Goal: Information Seeking & Learning: Learn about a topic

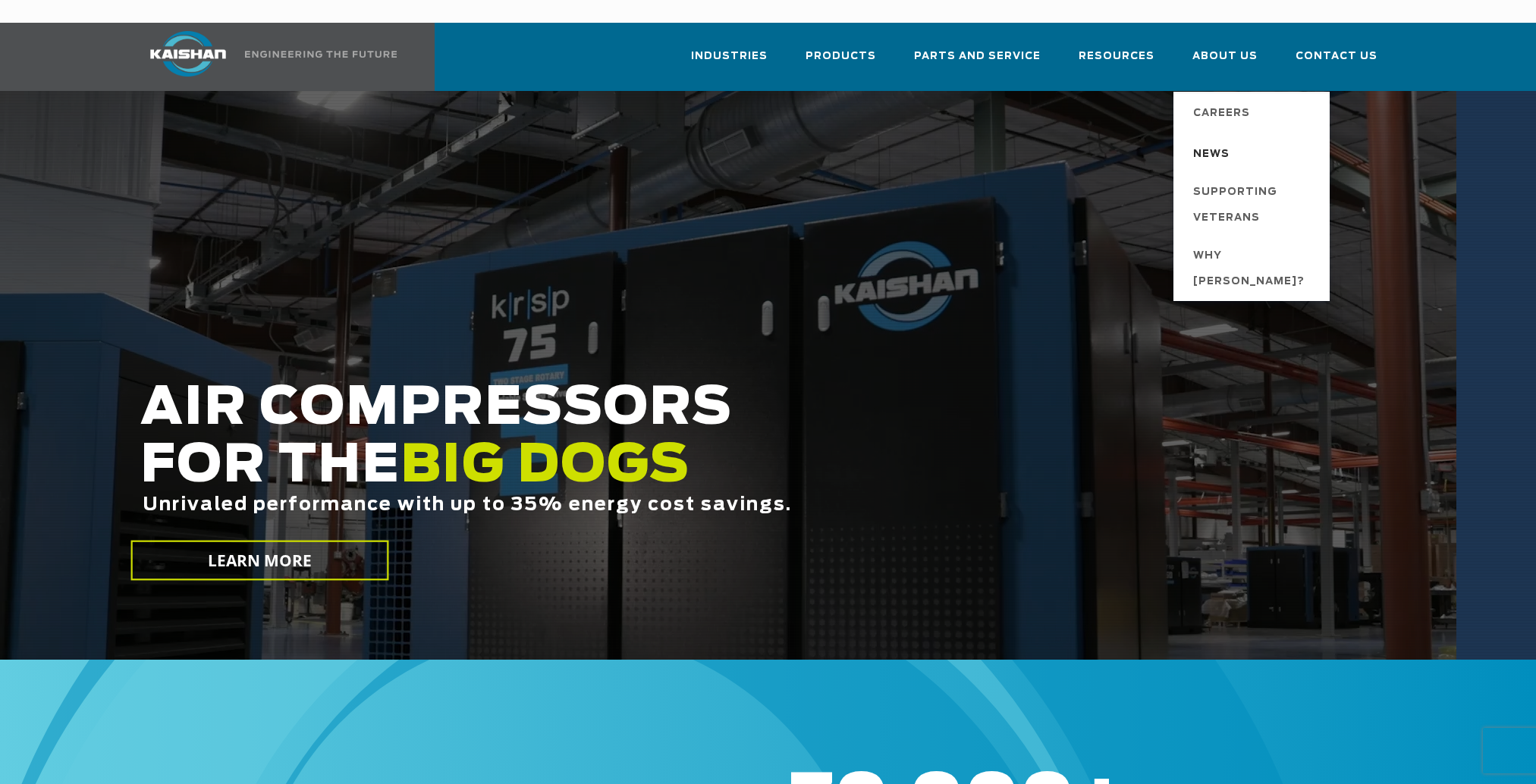
click at [1226, 142] on span "News" at bounding box center [1211, 155] width 36 height 26
click at [1211, 142] on span "News" at bounding box center [1211, 155] width 36 height 26
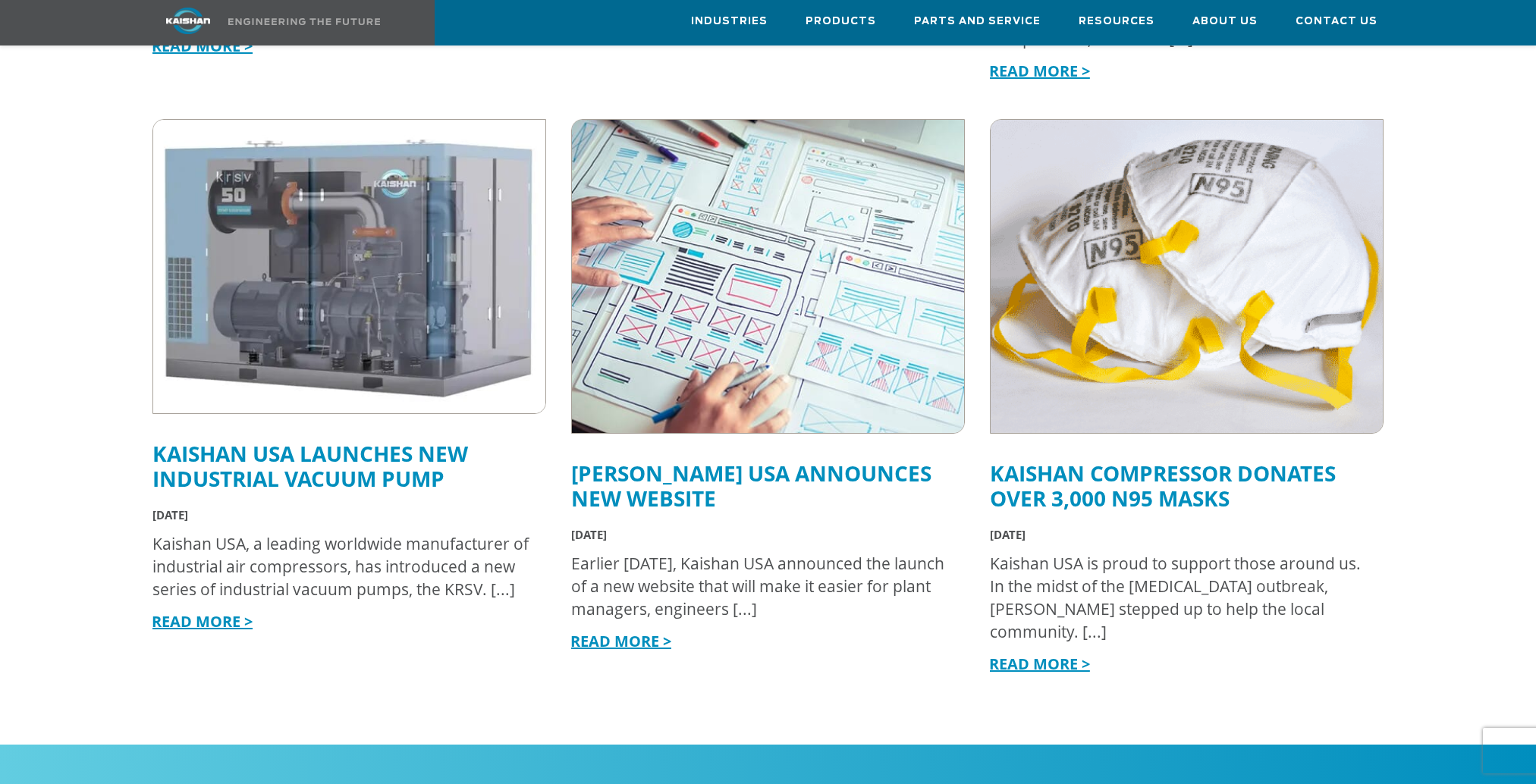
scroll to position [986, 0]
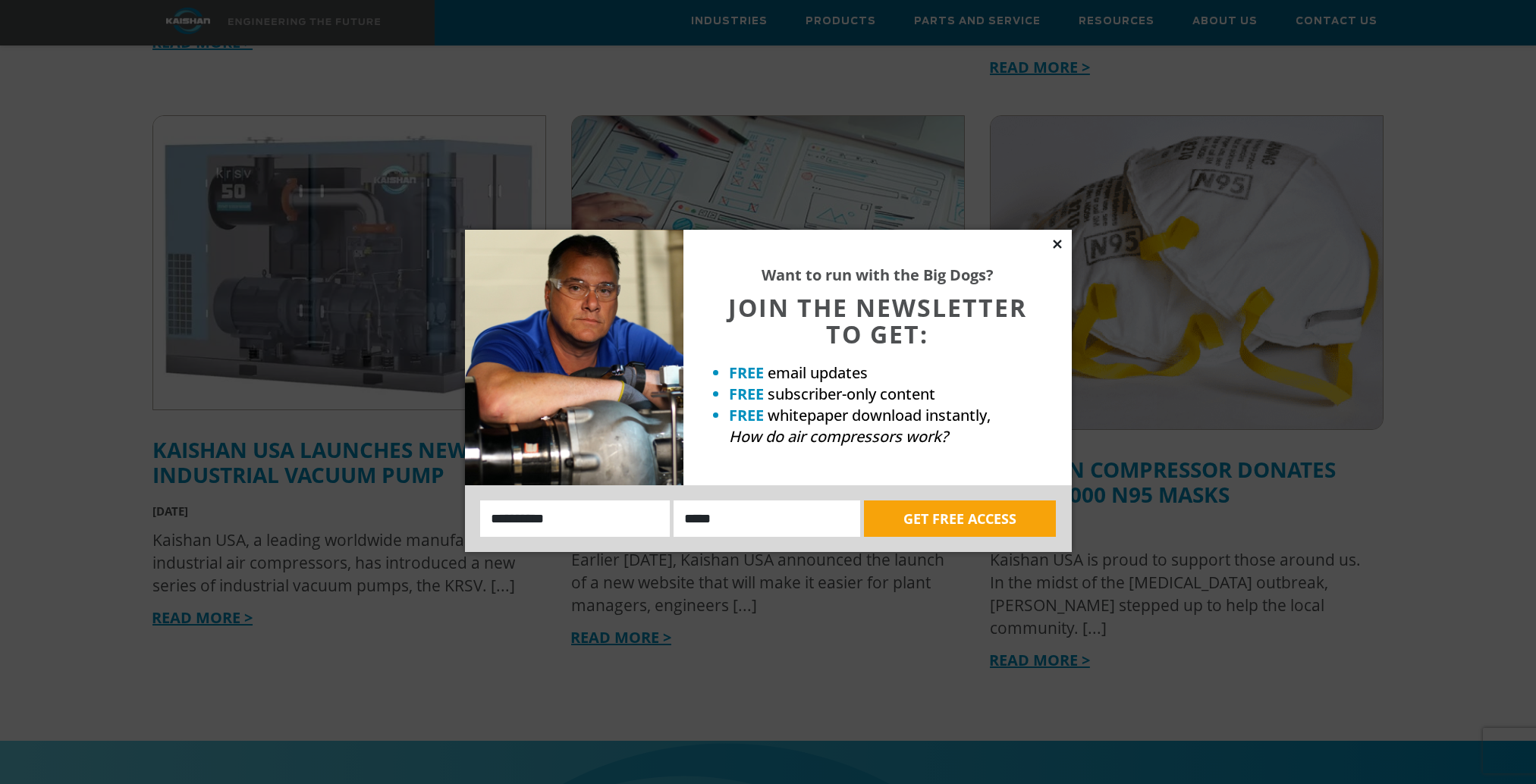
click at [1053, 244] on icon at bounding box center [1058, 244] width 14 height 14
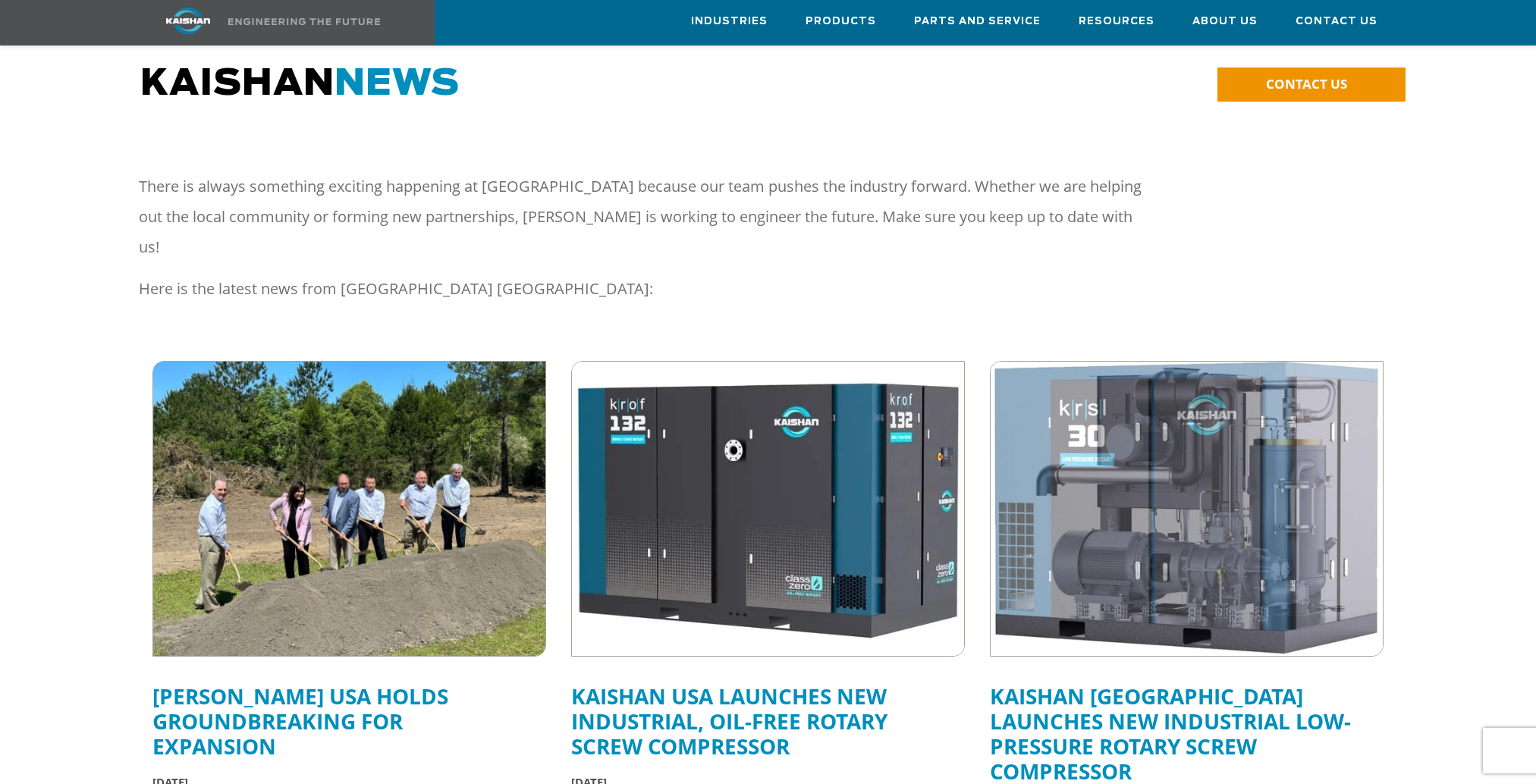
scroll to position [0, 0]
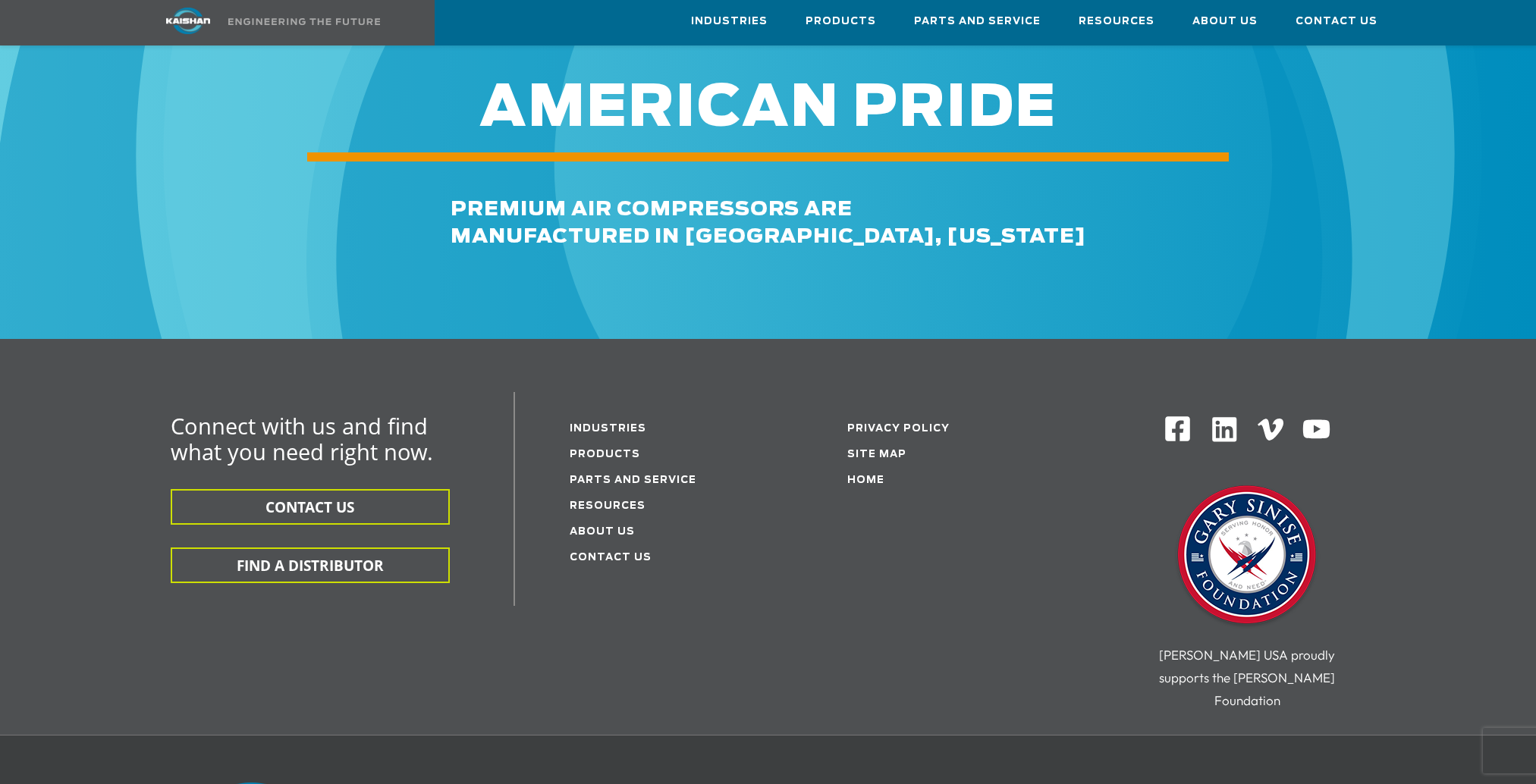
scroll to position [4472, 0]
